Goal: Task Accomplishment & Management: Manage account settings

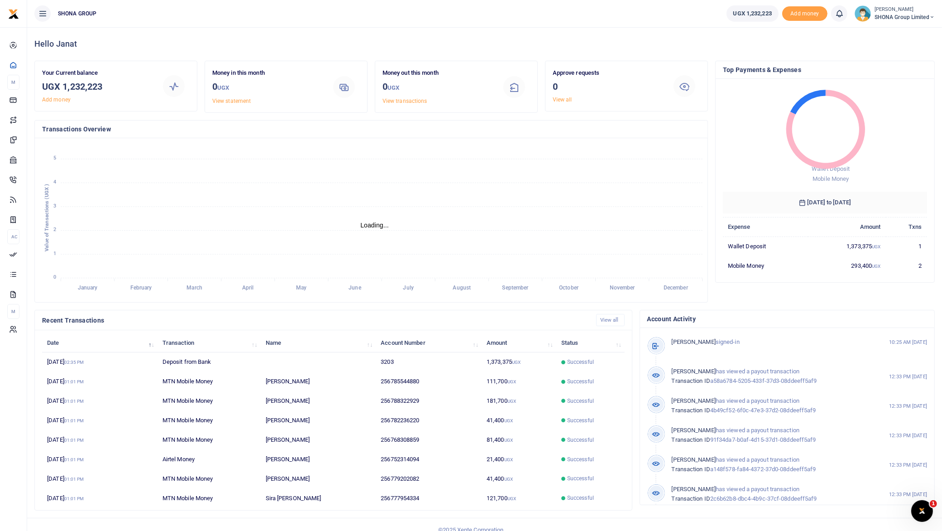
scroll to position [9, 9]
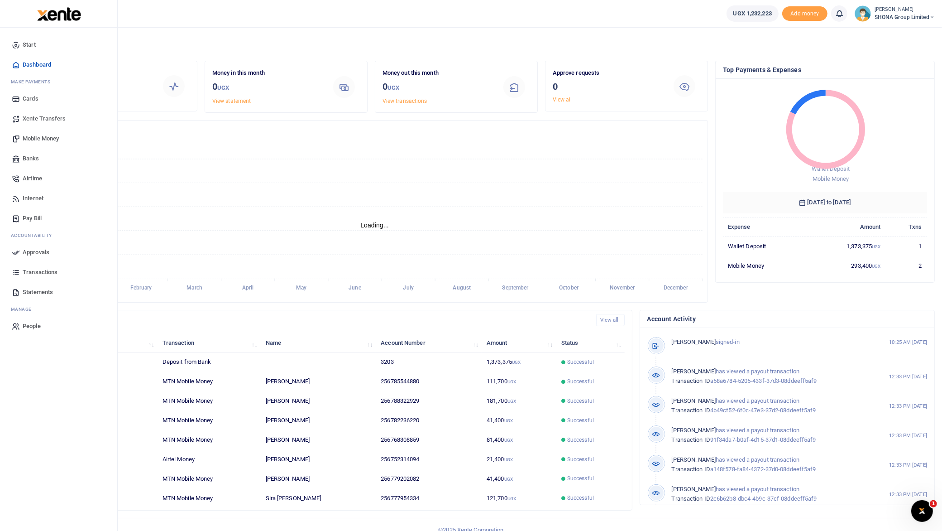
click at [28, 246] on link "Approvals" at bounding box center [58, 252] width 103 height 20
click at [42, 250] on span "Approvals" at bounding box center [36, 252] width 27 height 9
click at [30, 252] on span "Approvals" at bounding box center [36, 252] width 27 height 9
click at [28, 43] on span "Start" at bounding box center [29, 44] width 13 height 9
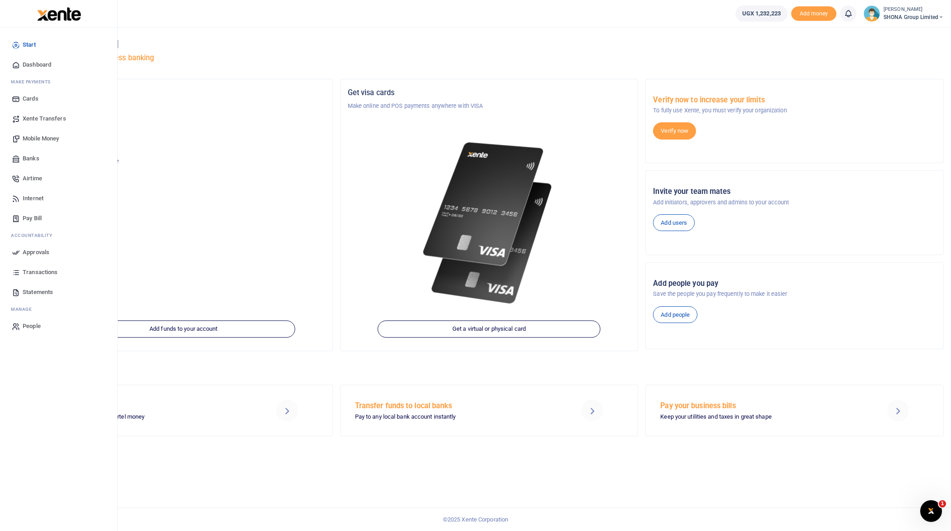
click at [32, 251] on span "Approvals" at bounding box center [36, 252] width 27 height 9
click at [33, 250] on span "Approvals" at bounding box center [36, 252] width 27 height 9
click at [47, 271] on span "Transactions" at bounding box center [40, 272] width 35 height 9
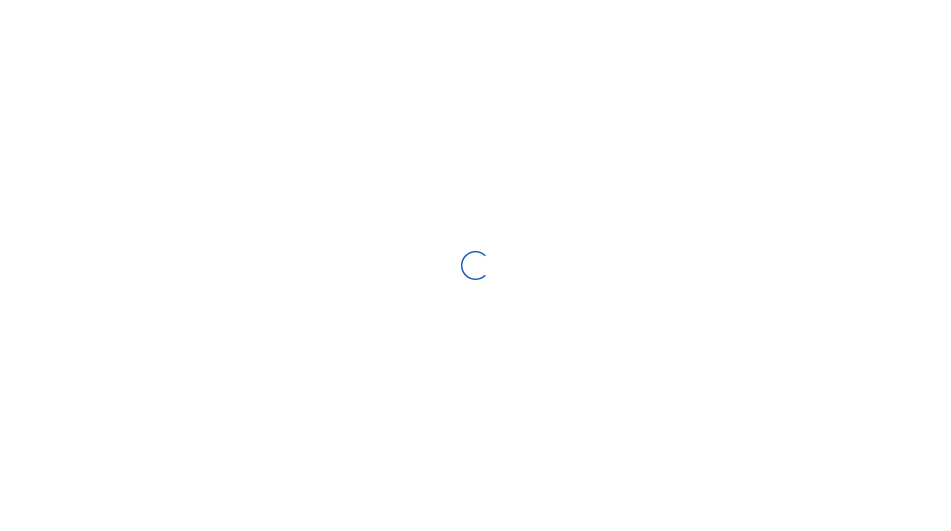
select select
type input "09/11/2025 - 10/10/2025"
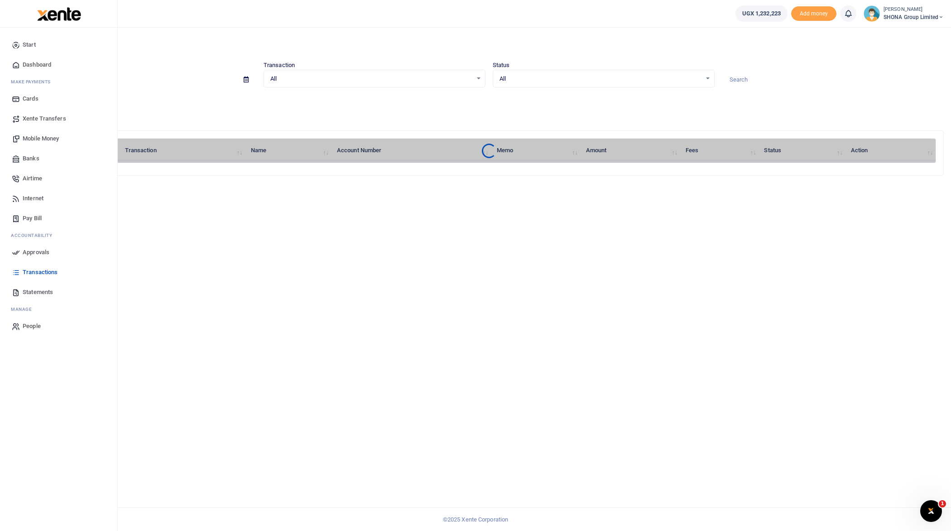
click at [23, 250] on span "Approvals" at bounding box center [36, 252] width 27 height 9
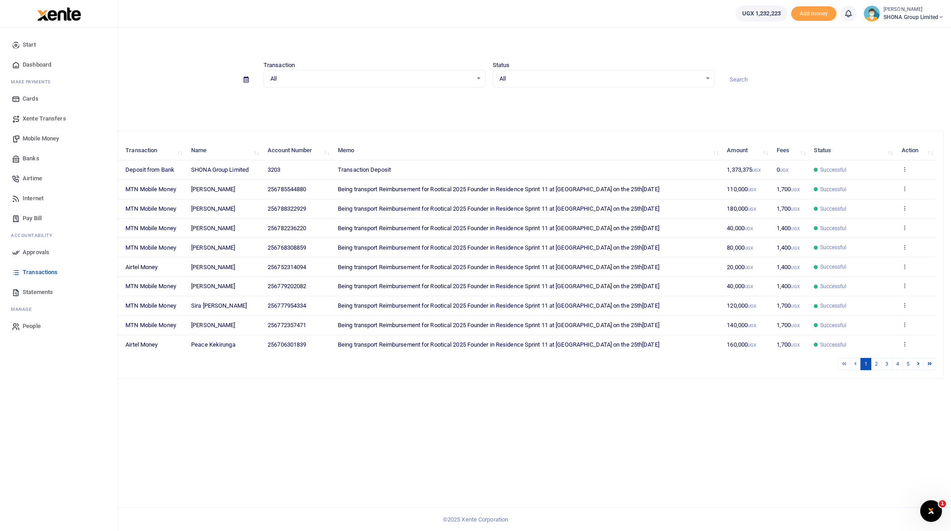
click at [23, 250] on span "Approvals" at bounding box center [36, 252] width 27 height 9
click at [43, 250] on span "Approvals" at bounding box center [36, 252] width 27 height 9
click at [37, 136] on span "Mobile Money" at bounding box center [41, 138] width 36 height 9
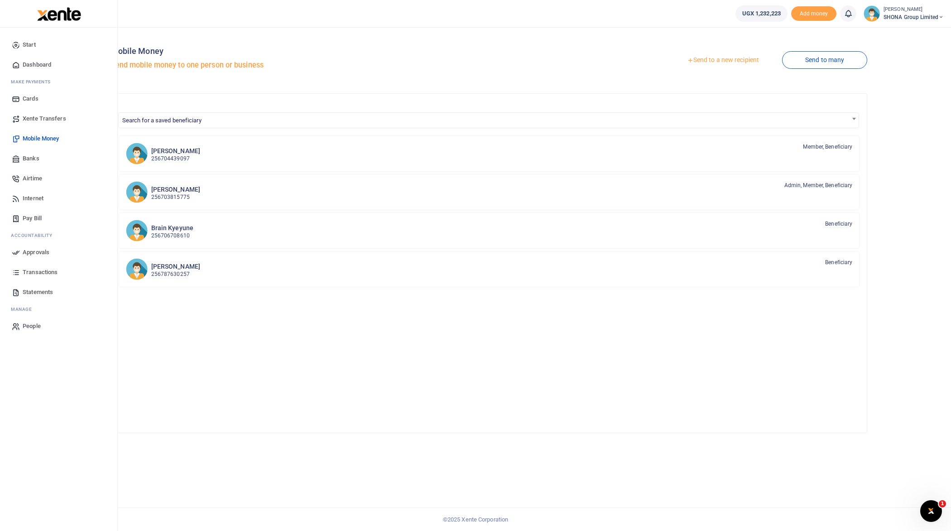
click at [41, 250] on span "Approvals" at bounding box center [36, 252] width 27 height 9
click at [39, 271] on span "Transactions" at bounding box center [40, 272] width 35 height 9
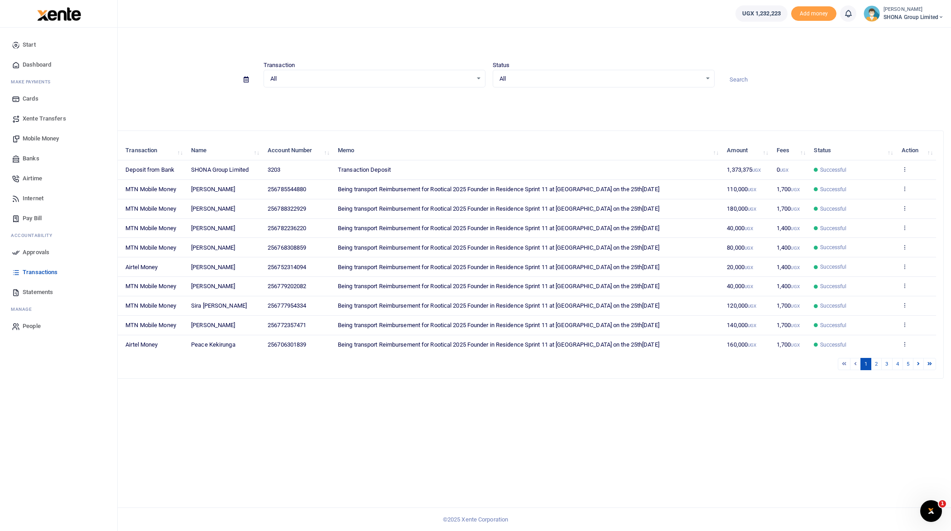
click at [19, 254] on icon at bounding box center [16, 252] width 8 height 8
click at [30, 251] on span "Approvals" at bounding box center [36, 252] width 27 height 9
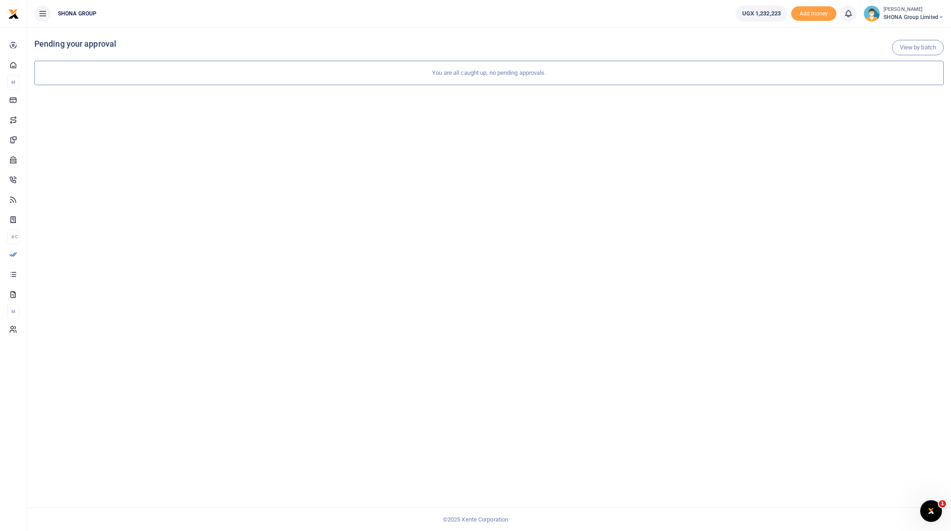
click at [904, 16] on span "SHONA Group Limited" at bounding box center [914, 17] width 60 height 8
click at [434, 190] on div "View by batch Pending your approval You are all caught up, no pending approvals." at bounding box center [489, 279] width 924 height 504
click at [26, 253] on span "Approvals" at bounding box center [36, 252] width 27 height 9
click at [41, 270] on span "Transactions" at bounding box center [40, 272] width 35 height 9
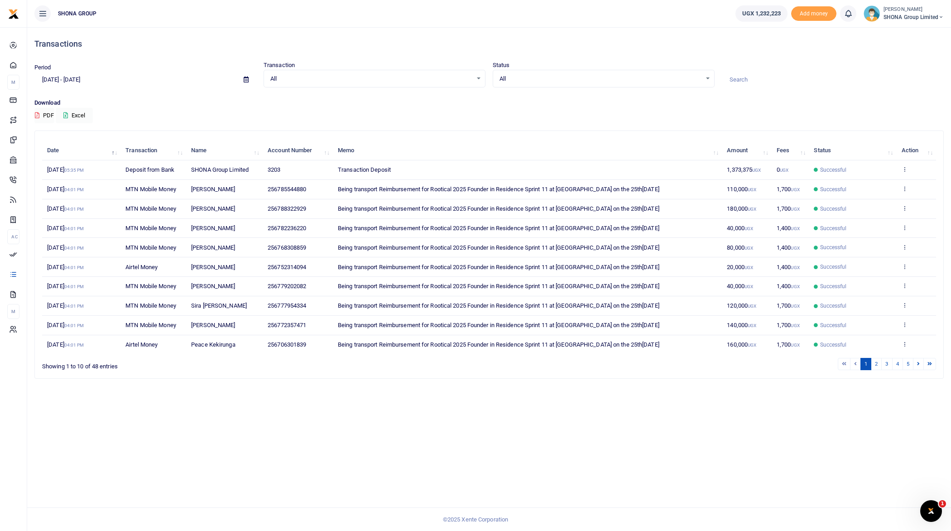
click at [901, 10] on small "[PERSON_NAME]" at bounding box center [914, 10] width 60 height 8
click at [905, 30] on link "Switch accounts" at bounding box center [909, 33] width 72 height 13
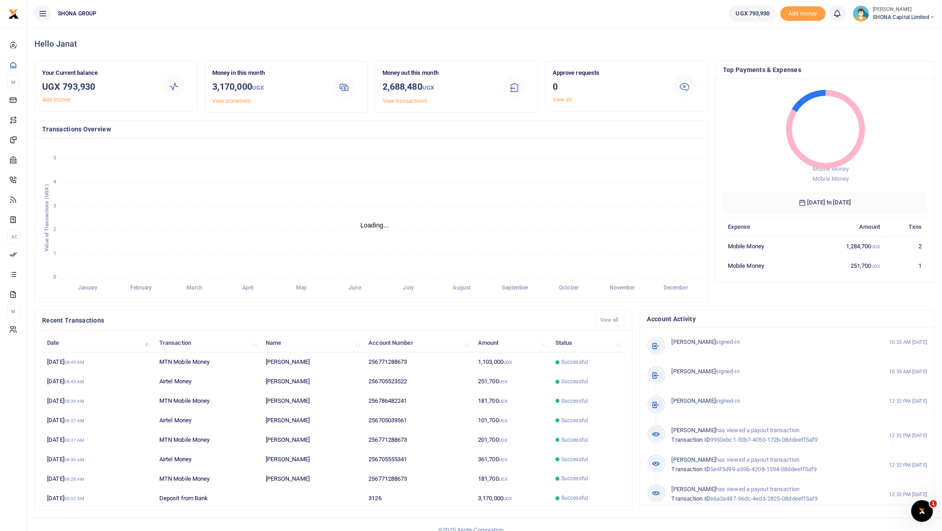
scroll to position [9, 9]
click at [914, 9] on small "[PERSON_NAME]" at bounding box center [904, 10] width 62 height 8
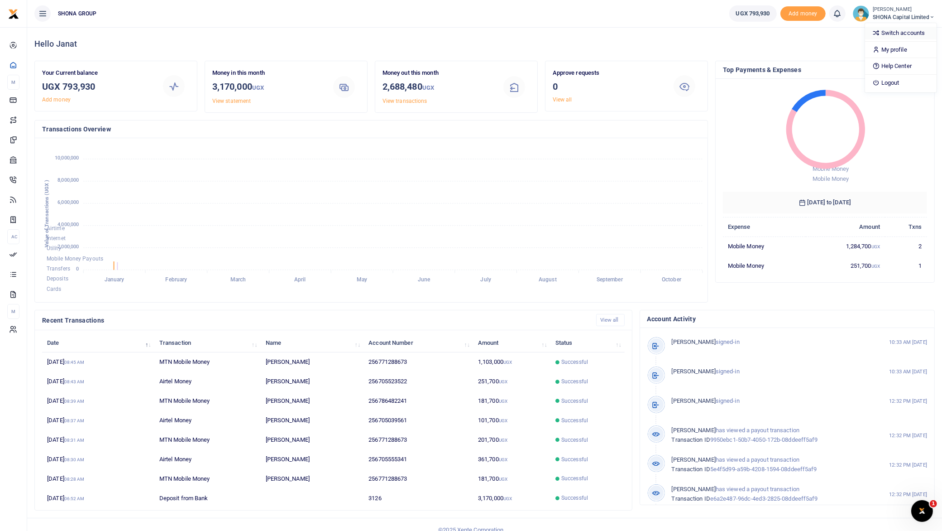
click at [885, 28] on link "Switch accounts" at bounding box center [901, 33] width 72 height 13
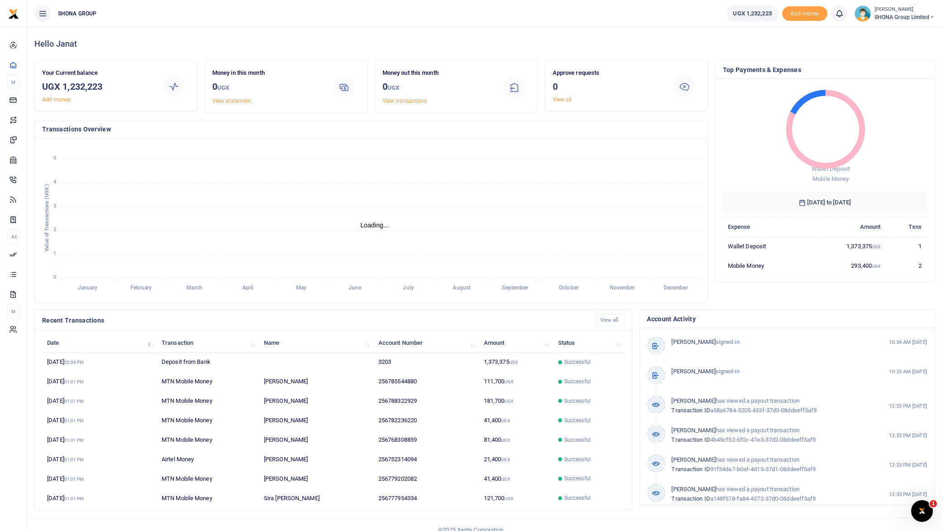
scroll to position [9, 9]
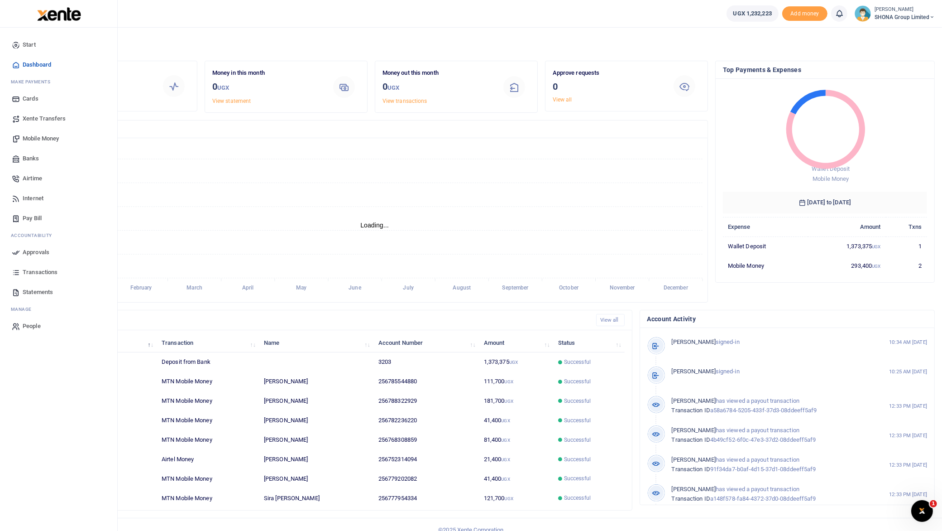
click at [39, 251] on span "Approvals" at bounding box center [36, 252] width 27 height 9
